Goal: Information Seeking & Learning: Learn about a topic

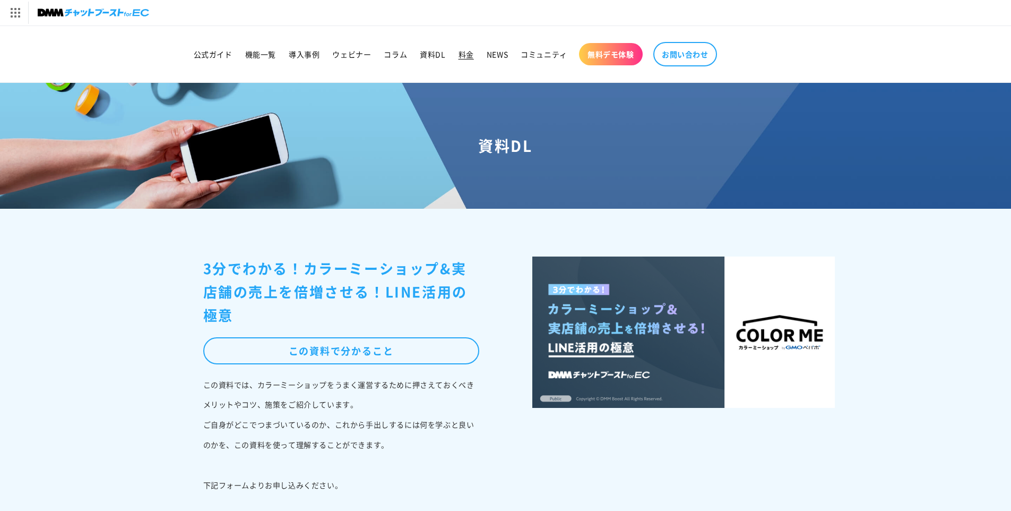
click at [471, 62] on link "料金" at bounding box center [466, 54] width 28 height 22
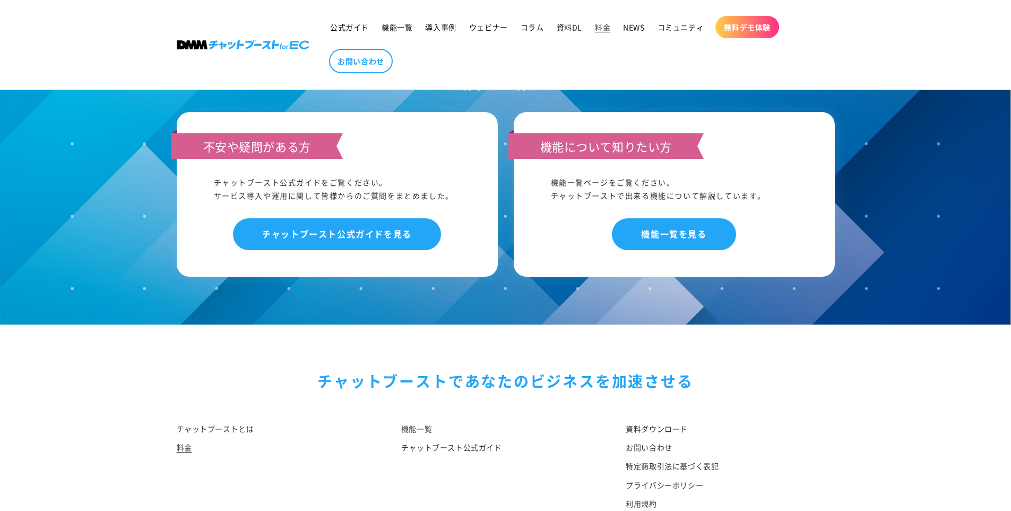
scroll to position [1233, 0]
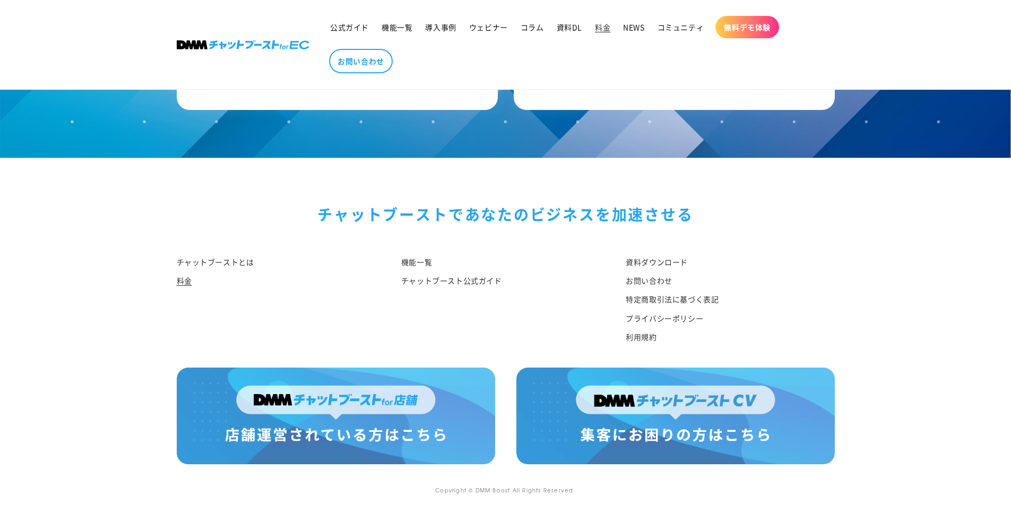
click at [257, 197] on div "チャットブーストで あなたのビジネスを加速させる チャットブーストとは 料金 機能一覧 チャットブースト公式ガイド 資料ダウンロード お問い合わせ 特定商取引…" at bounding box center [505, 262] width 711 height 209
